Goal: Information Seeking & Learning: Learn about a topic

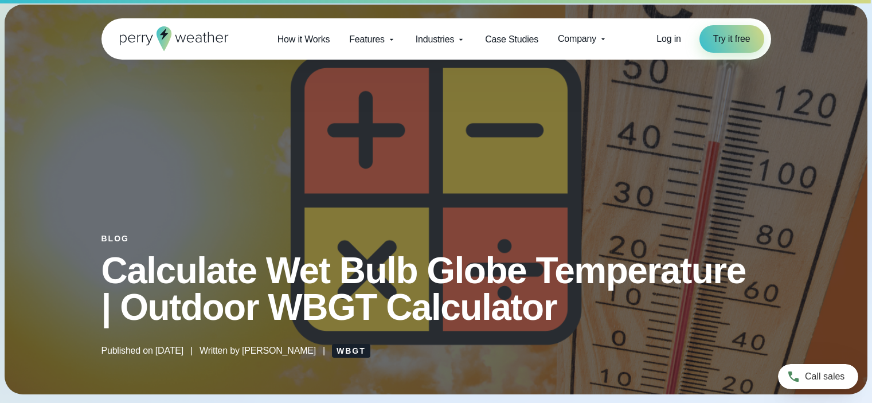
select select "***"
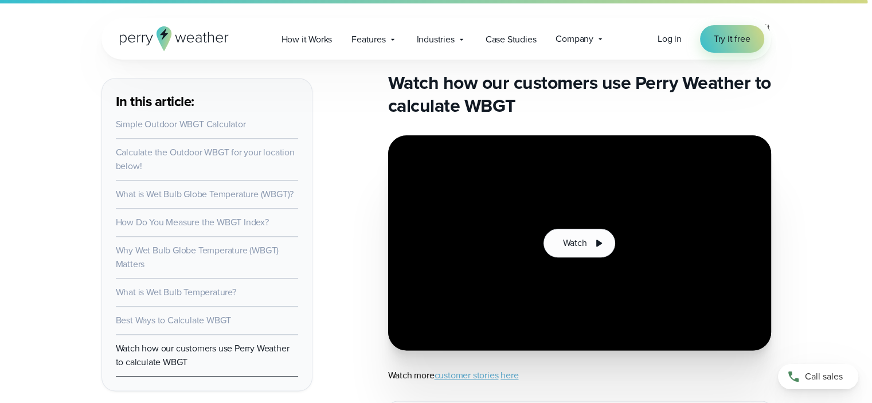
scroll to position [5626, 0]
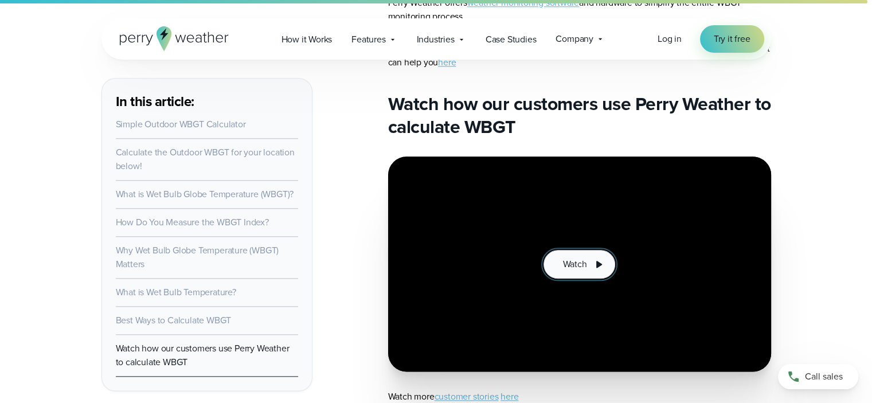
click at [582, 257] on span "Watch" at bounding box center [574, 264] width 24 height 14
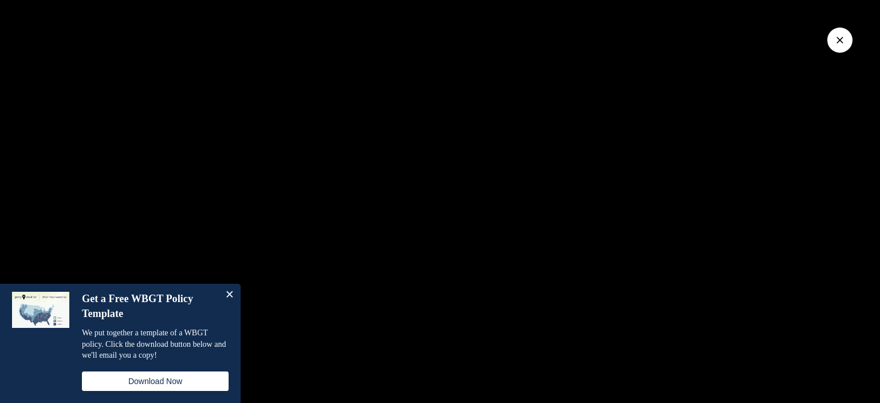
click at [230, 293] on button "Close" at bounding box center [229, 295] width 23 height 23
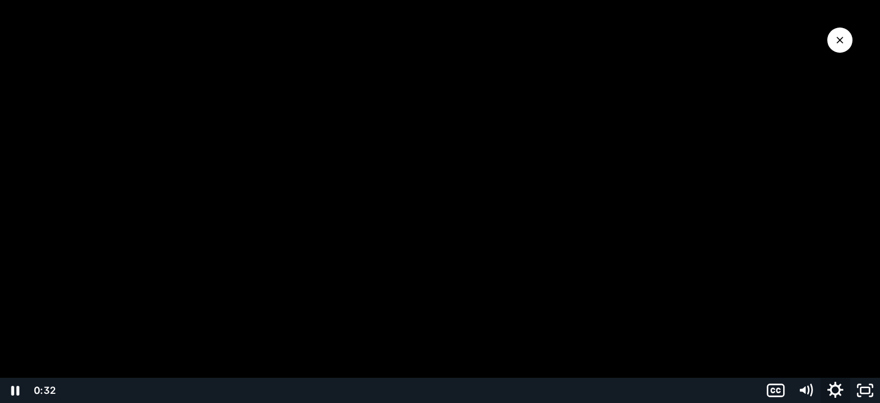
click at [837, 390] on icon "Show settings menu" at bounding box center [836, 390] width 36 height 30
click at [835, 391] on icon "Hide settings menu" at bounding box center [836, 390] width 36 height 30
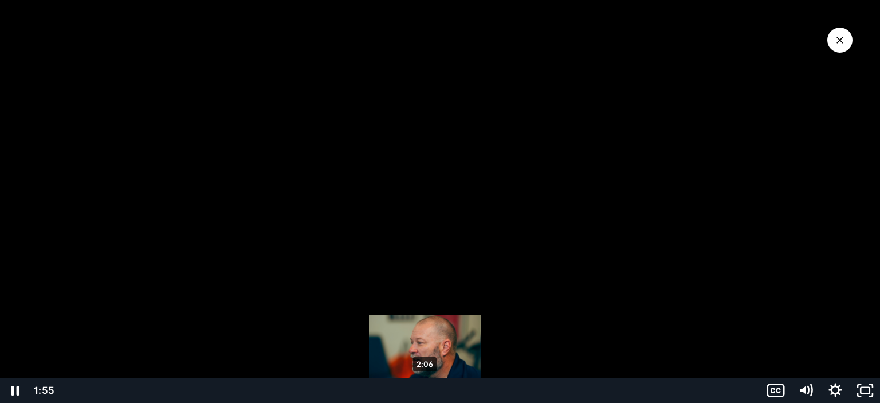
click at [425, 390] on div "2:06" at bounding box center [409, 390] width 689 height 25
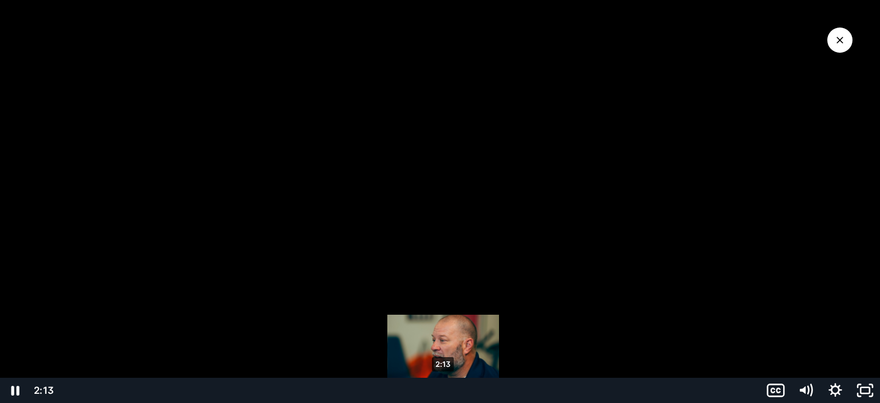
click at [444, 390] on div "2:13" at bounding box center [409, 390] width 689 height 25
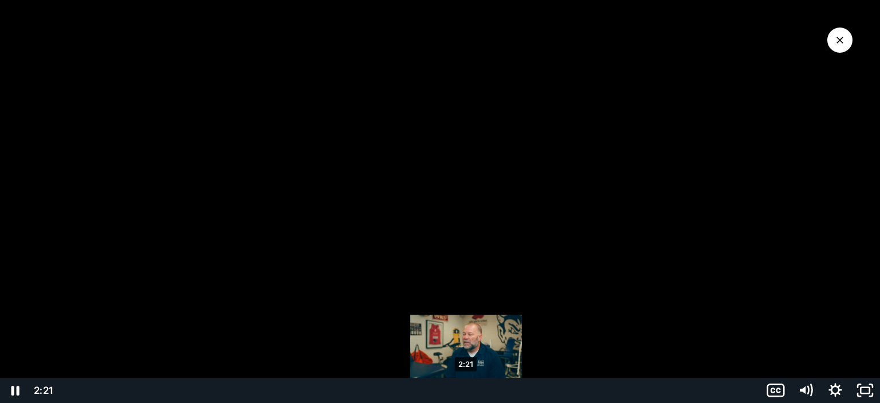
click at [467, 392] on div "2:21" at bounding box center [409, 390] width 689 height 25
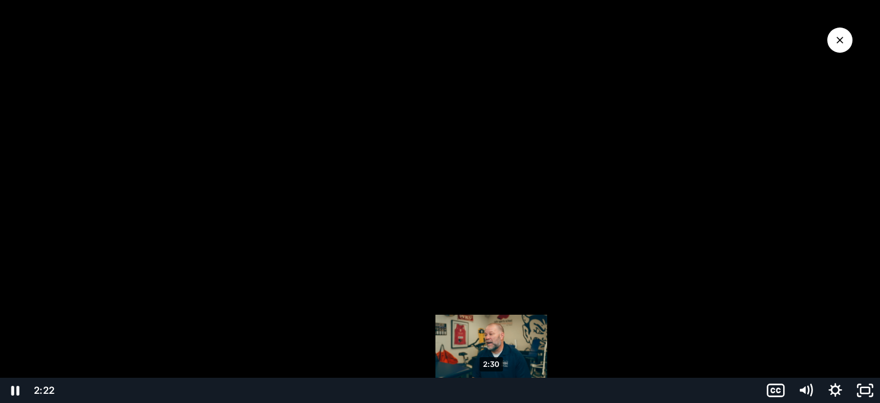
click at [492, 392] on div "2:30" at bounding box center [409, 390] width 689 height 25
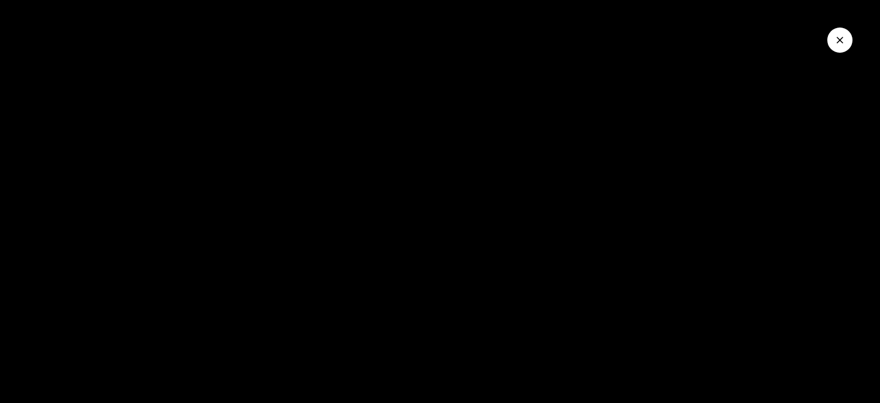
click at [840, 37] on icon "Close Video" at bounding box center [840, 39] width 11 height 11
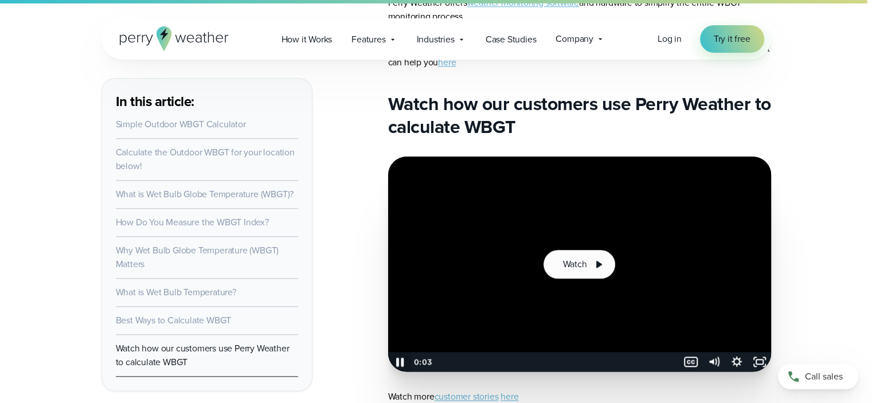
click at [400, 350] on icon "Pause" at bounding box center [400, 362] width 28 height 24
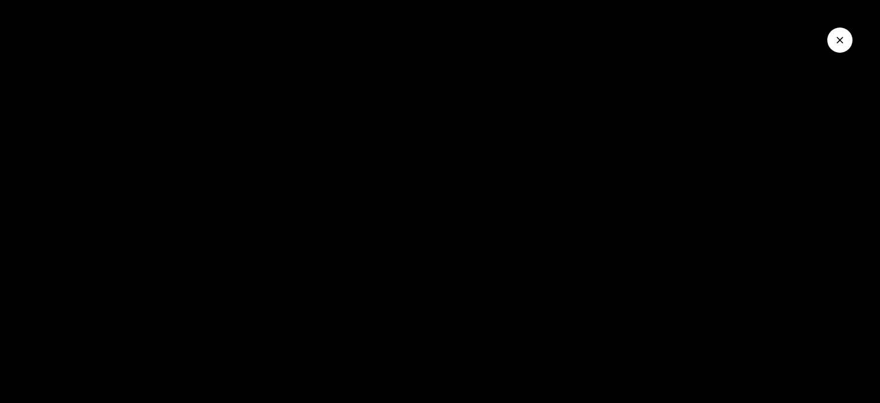
click at [841, 38] on icon "Close Video" at bounding box center [840, 40] width 7 height 7
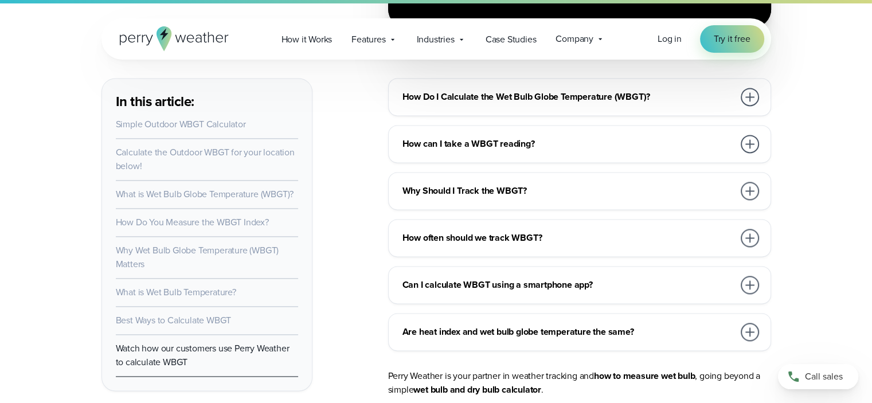
scroll to position [5683, 0]
